Goal: Information Seeking & Learning: Learn about a topic

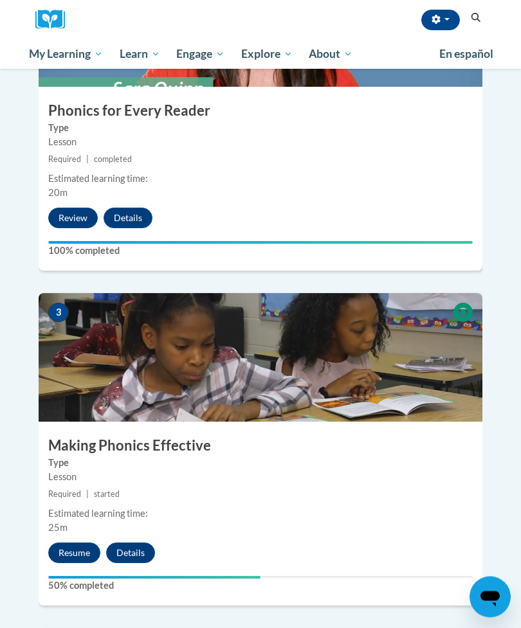
scroll to position [825, 0]
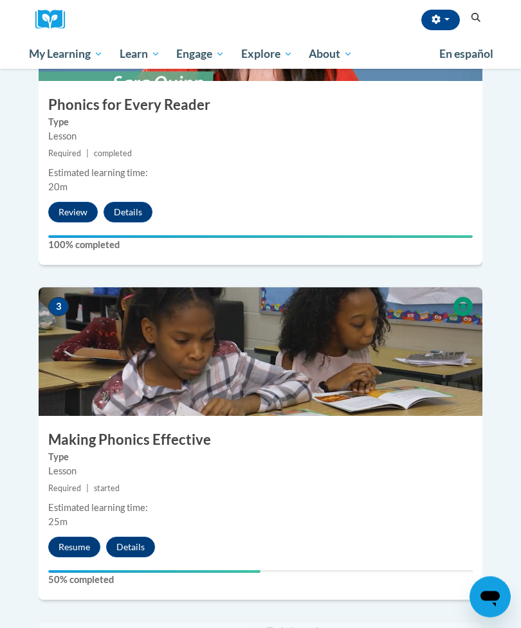
click at [78, 538] on button "Resume" at bounding box center [74, 548] width 52 height 21
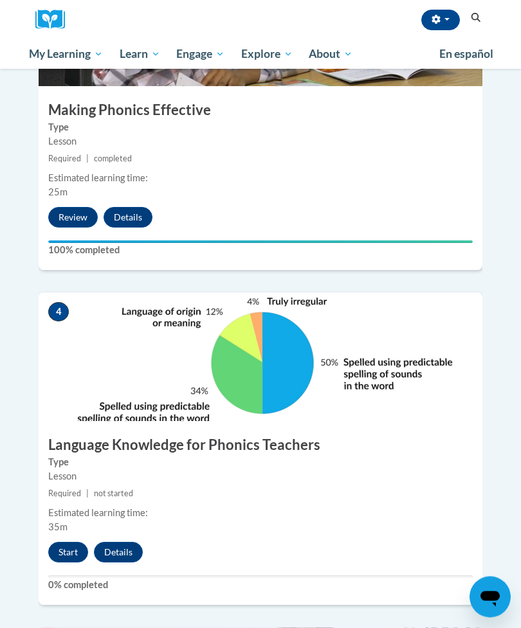
scroll to position [1156, 0]
click at [61, 542] on button "Start" at bounding box center [68, 552] width 40 height 21
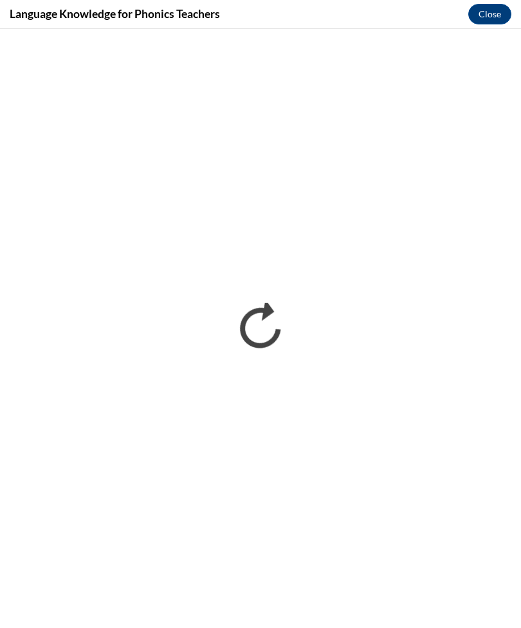
scroll to position [0, 0]
